Goal: Contribute content

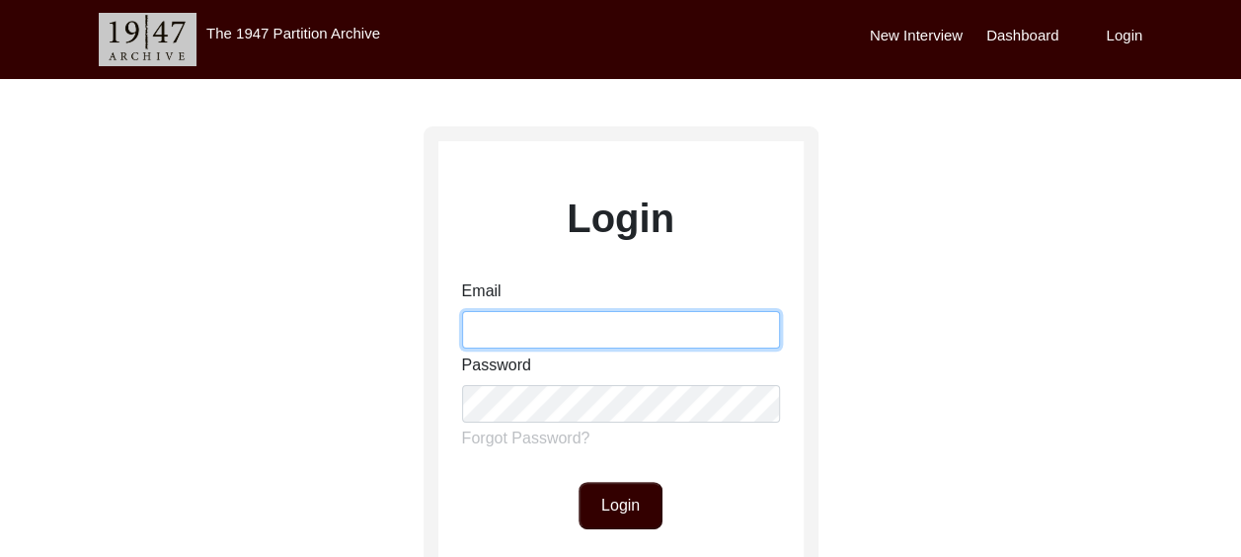
click at [530, 337] on input "Email" at bounding box center [621, 330] width 318 height 38
type input "[EMAIL_ADDRESS][DOMAIN_NAME]"
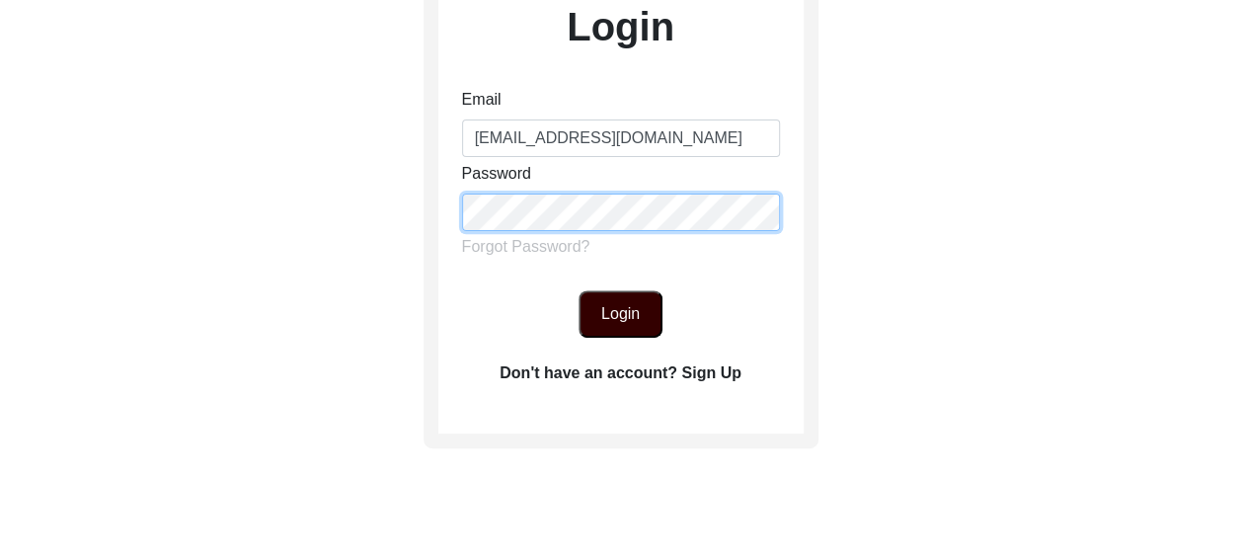
scroll to position [197, 0]
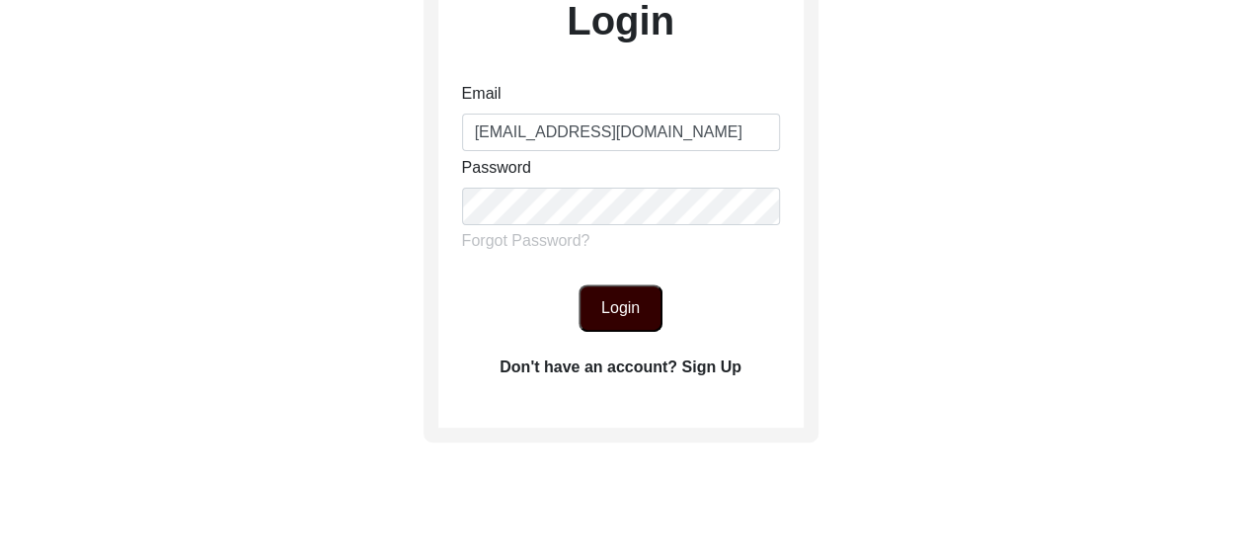
click at [624, 302] on button "Login" at bounding box center [620, 307] width 84 height 47
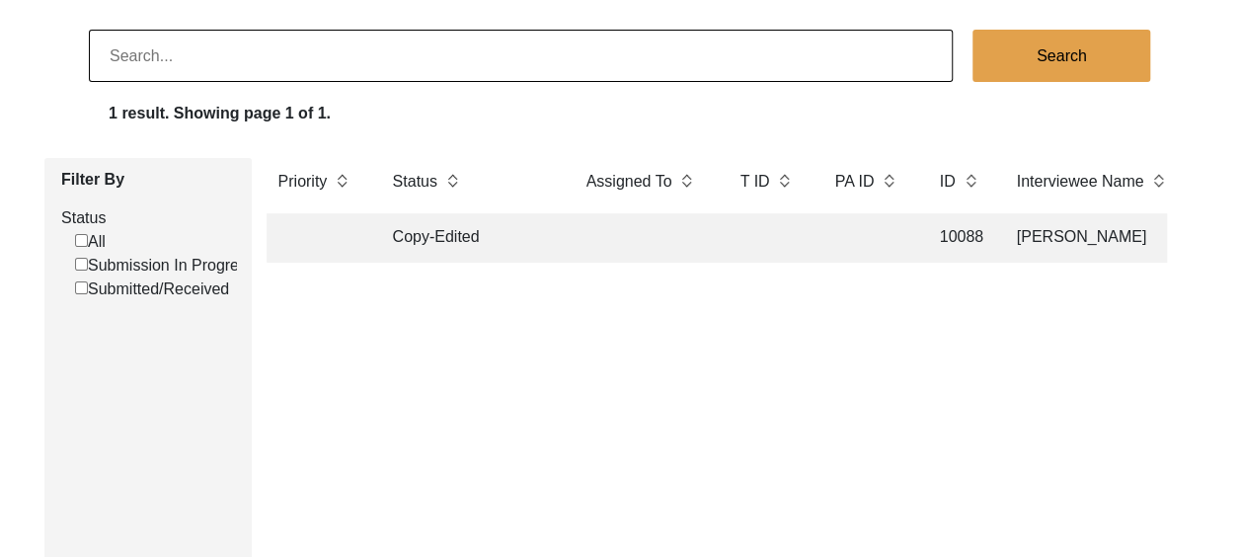
scroll to position [99, 0]
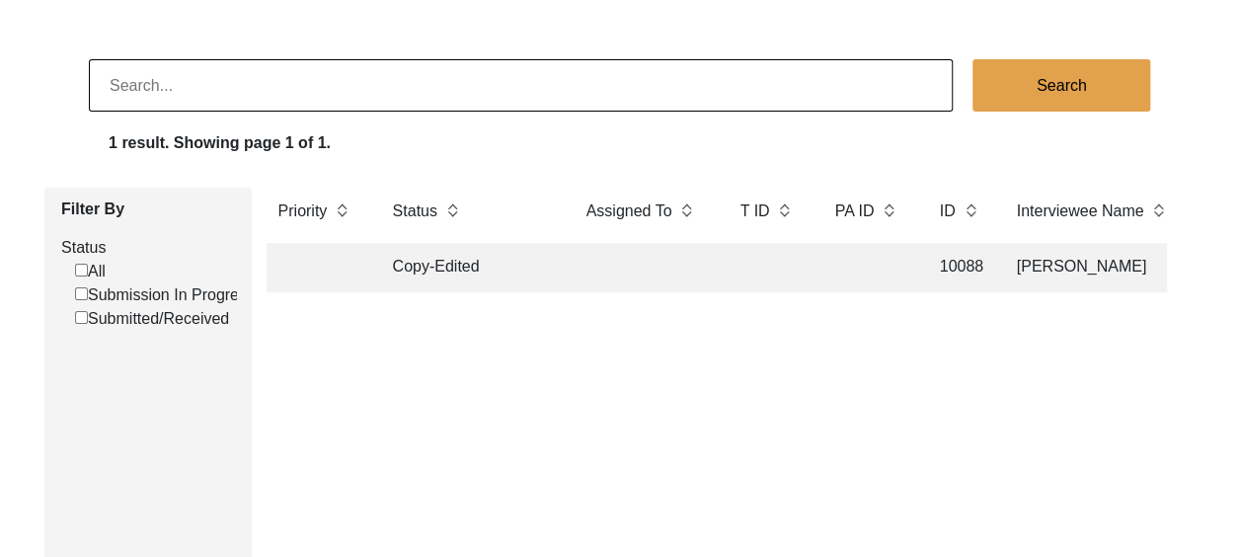
click at [1152, 206] on img at bounding box center [1158, 210] width 14 height 22
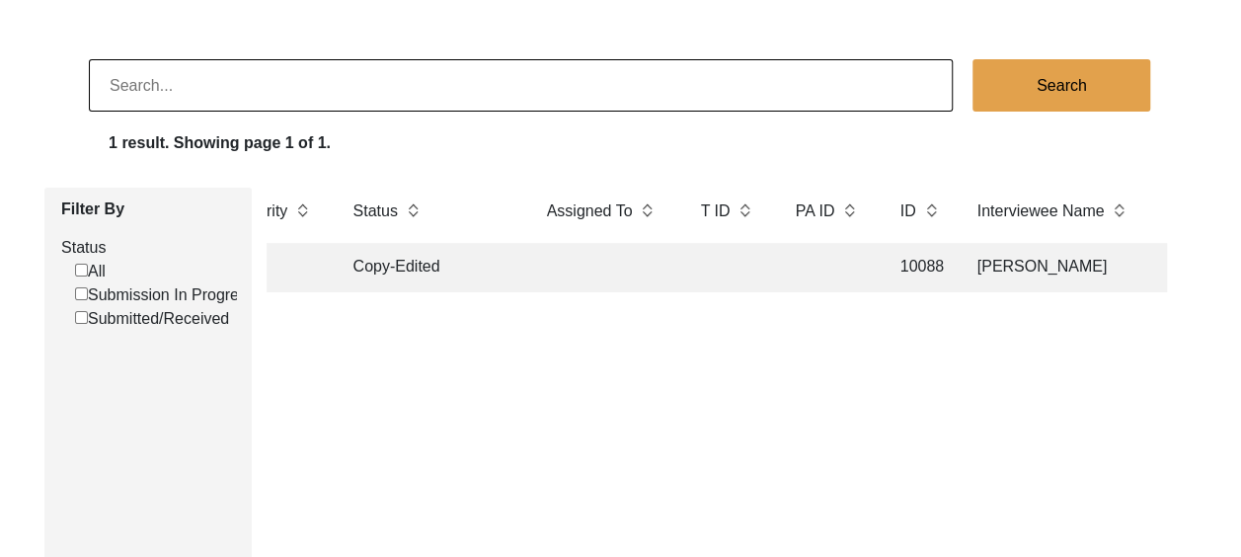
scroll to position [0, 0]
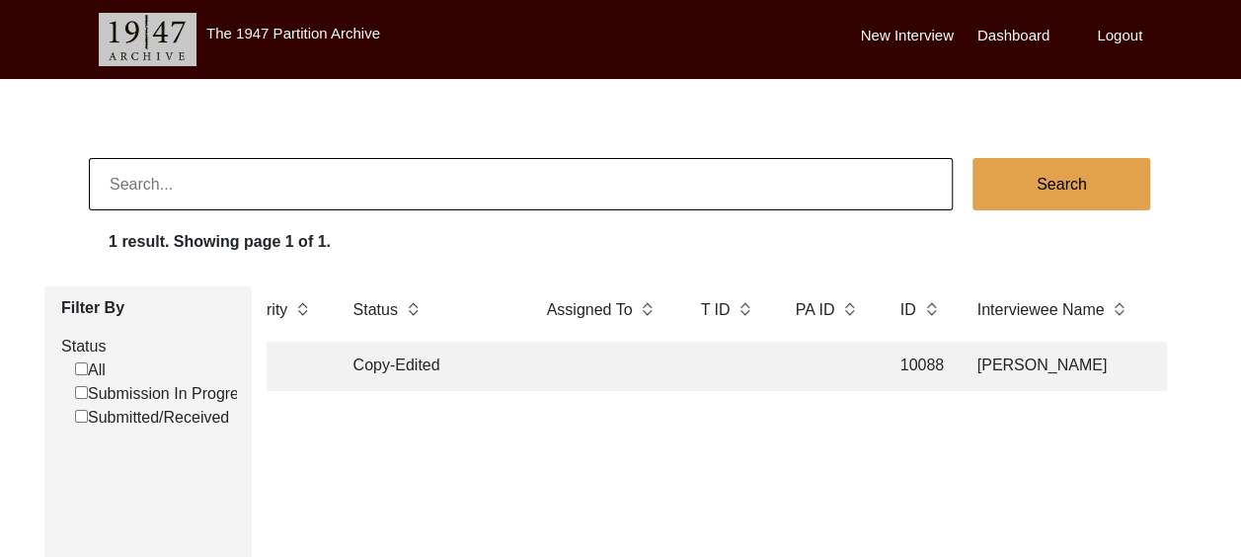
click at [896, 34] on label "New Interview" at bounding box center [907, 36] width 93 height 23
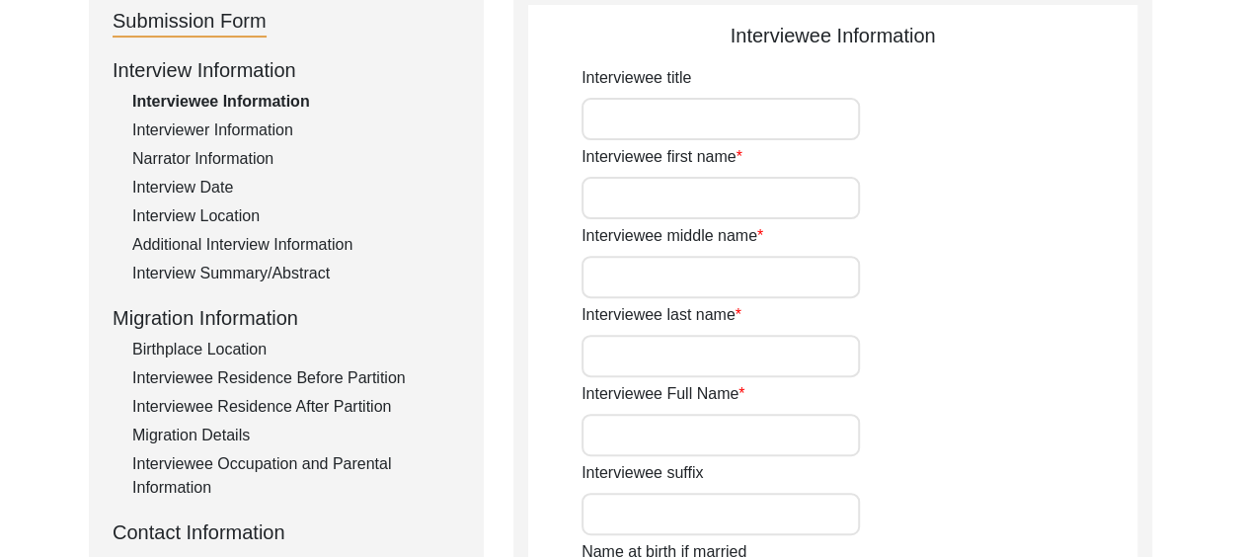
scroll to position [296, 0]
